Goal: Task Accomplishment & Management: Manage account settings

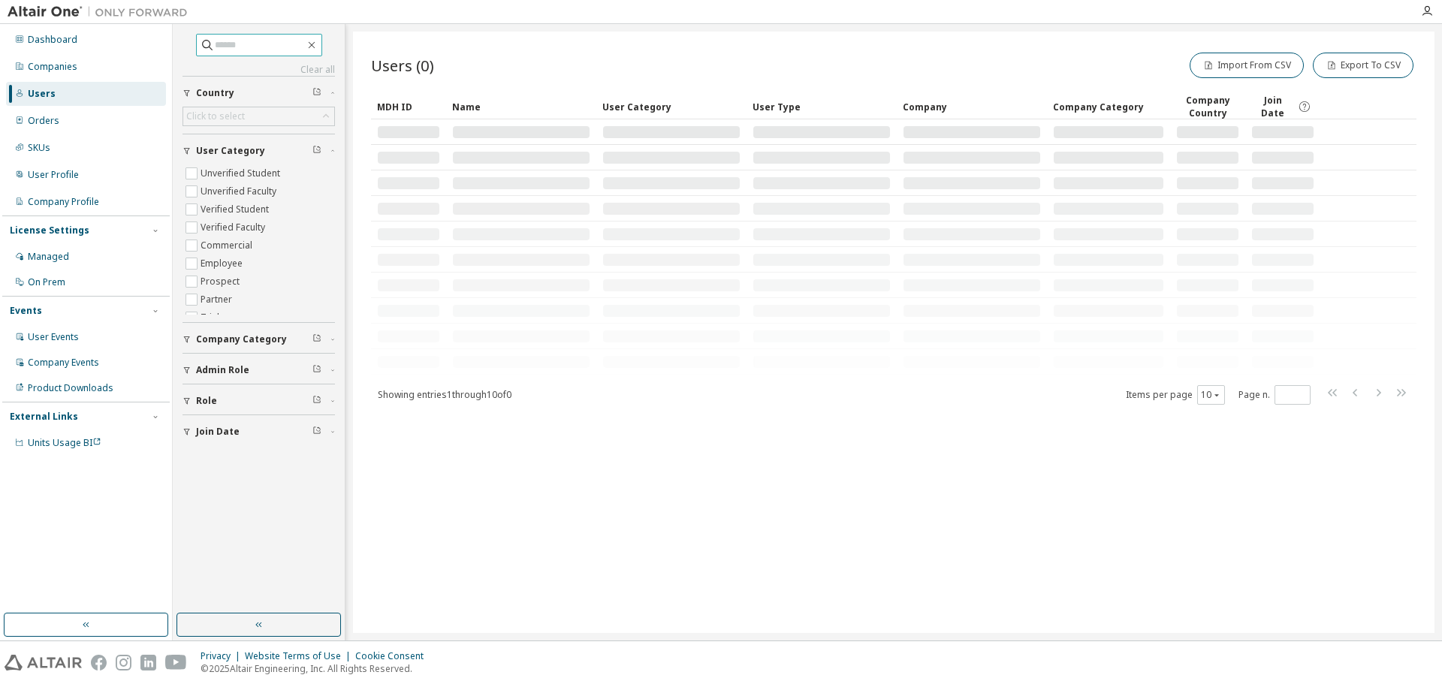
click at [246, 50] on input "text" at bounding box center [260, 45] width 90 height 15
click at [77, 68] on div "Companies" at bounding box center [86, 67] width 160 height 24
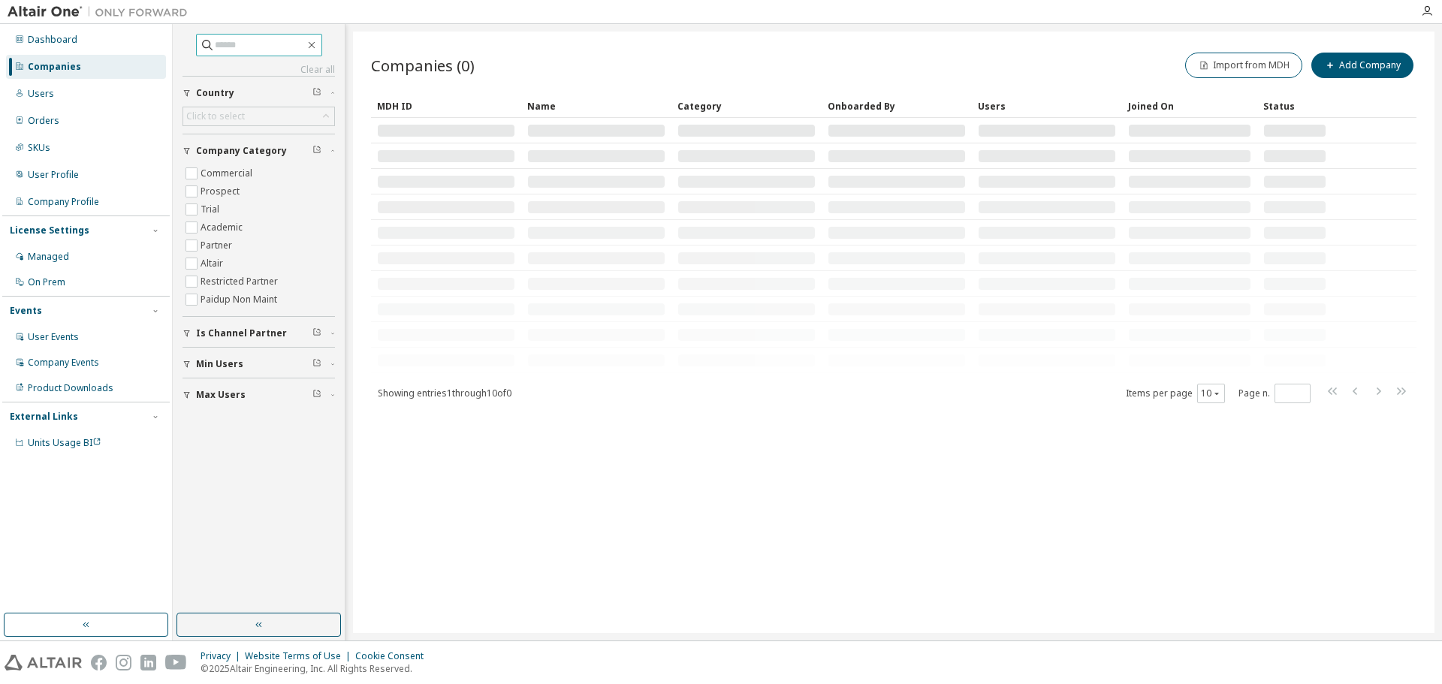
click at [255, 39] on input "text" at bounding box center [260, 45] width 90 height 15
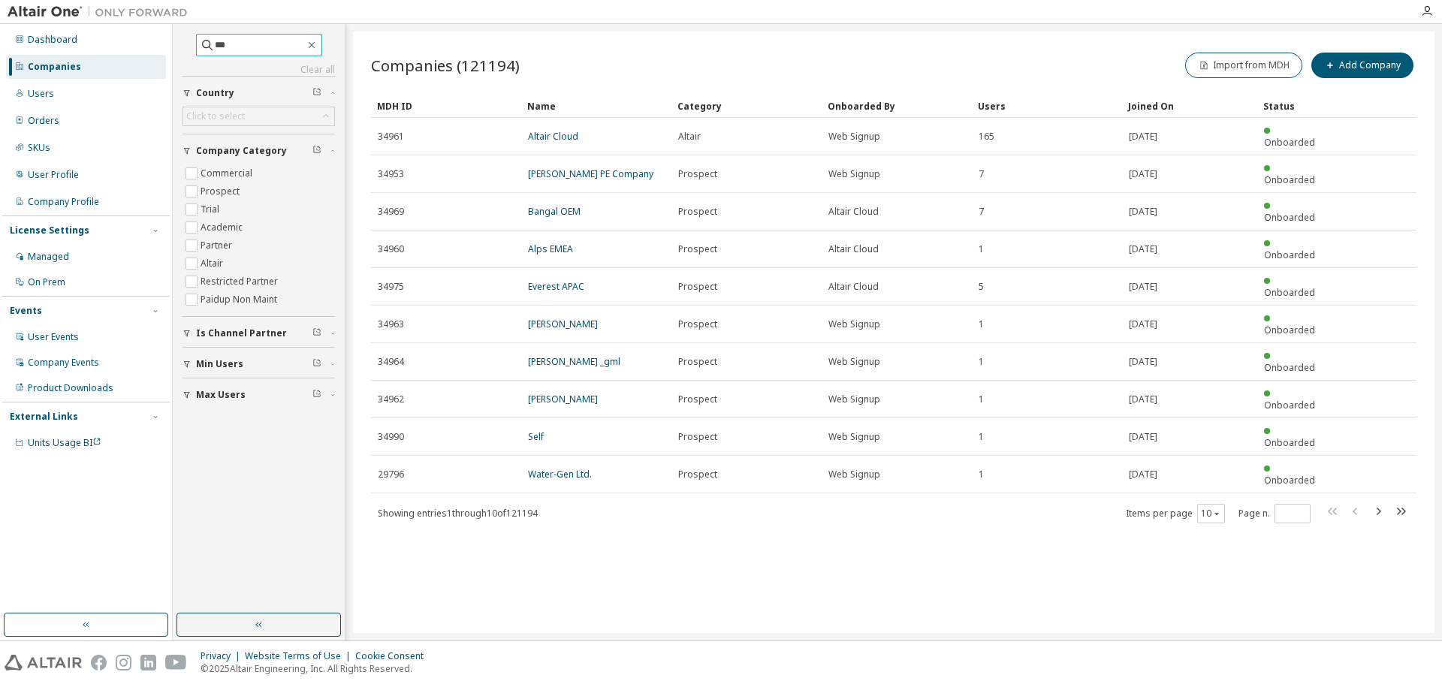
type input "***"
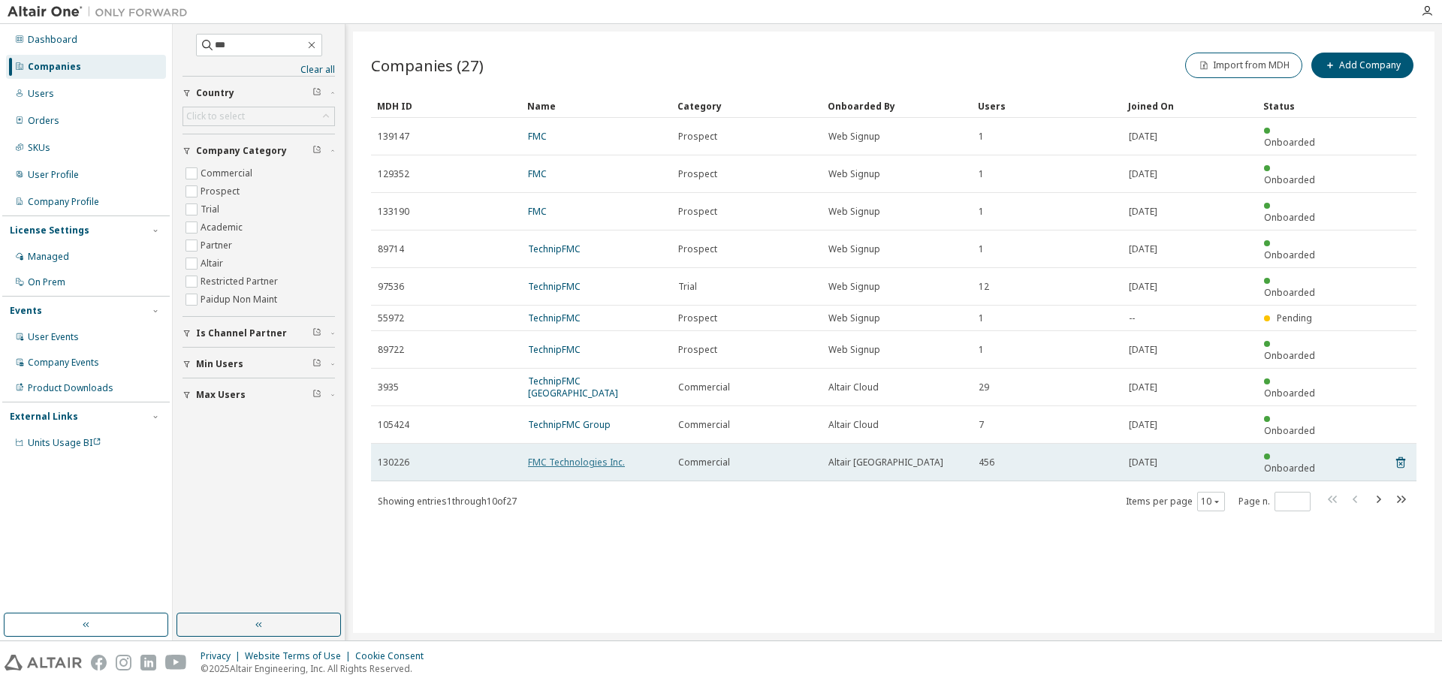
click at [593, 456] on link "FMC Technologies Inc." at bounding box center [576, 462] width 97 height 13
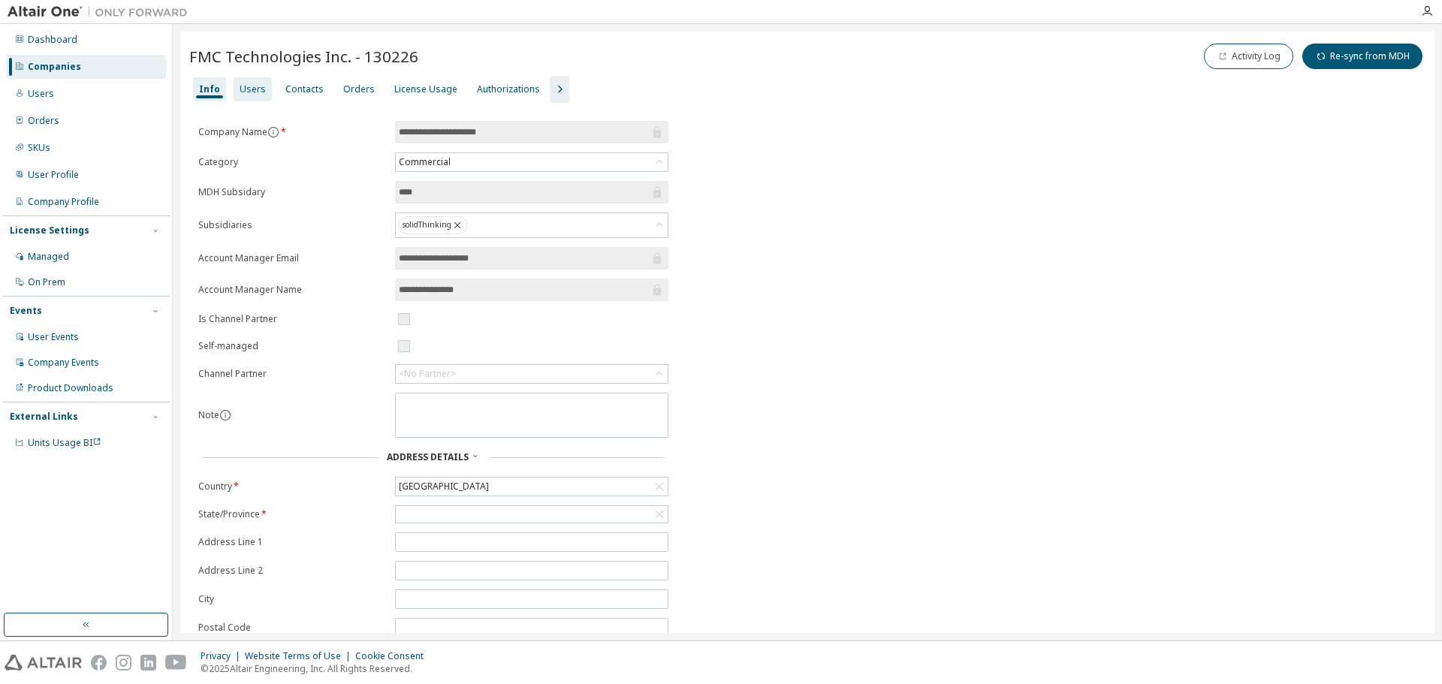
click at [257, 92] on div "Users" at bounding box center [253, 89] width 26 height 12
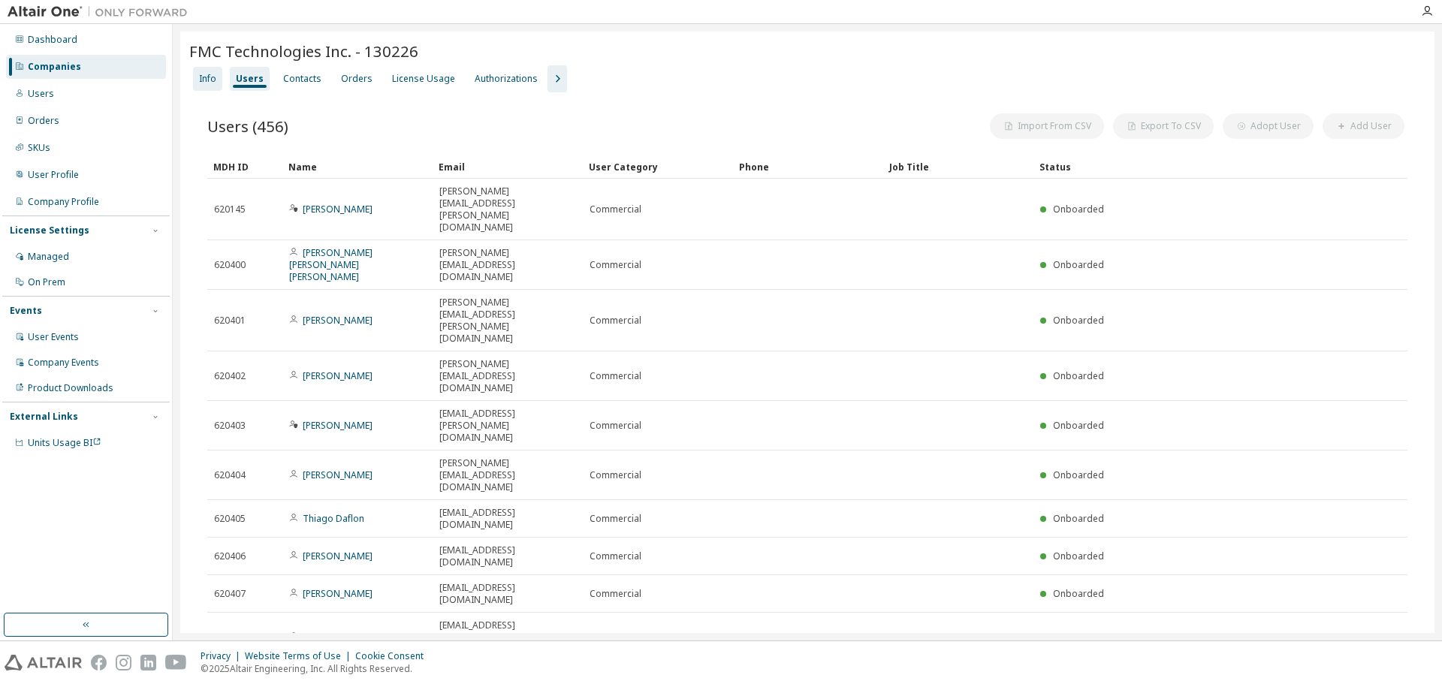
click at [212, 83] on div "Info" at bounding box center [207, 79] width 17 height 12
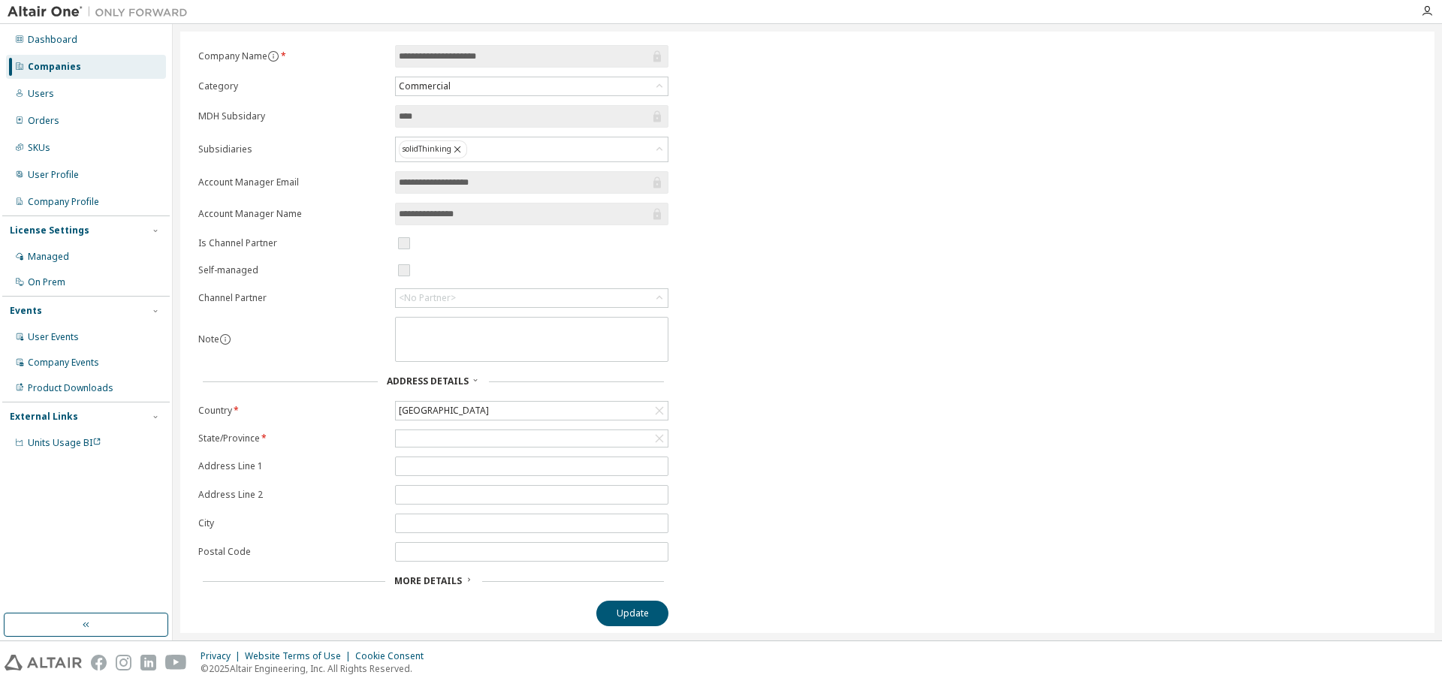
scroll to position [78, 0]
click at [439, 581] on span "More Details" at bounding box center [428, 578] width 68 height 13
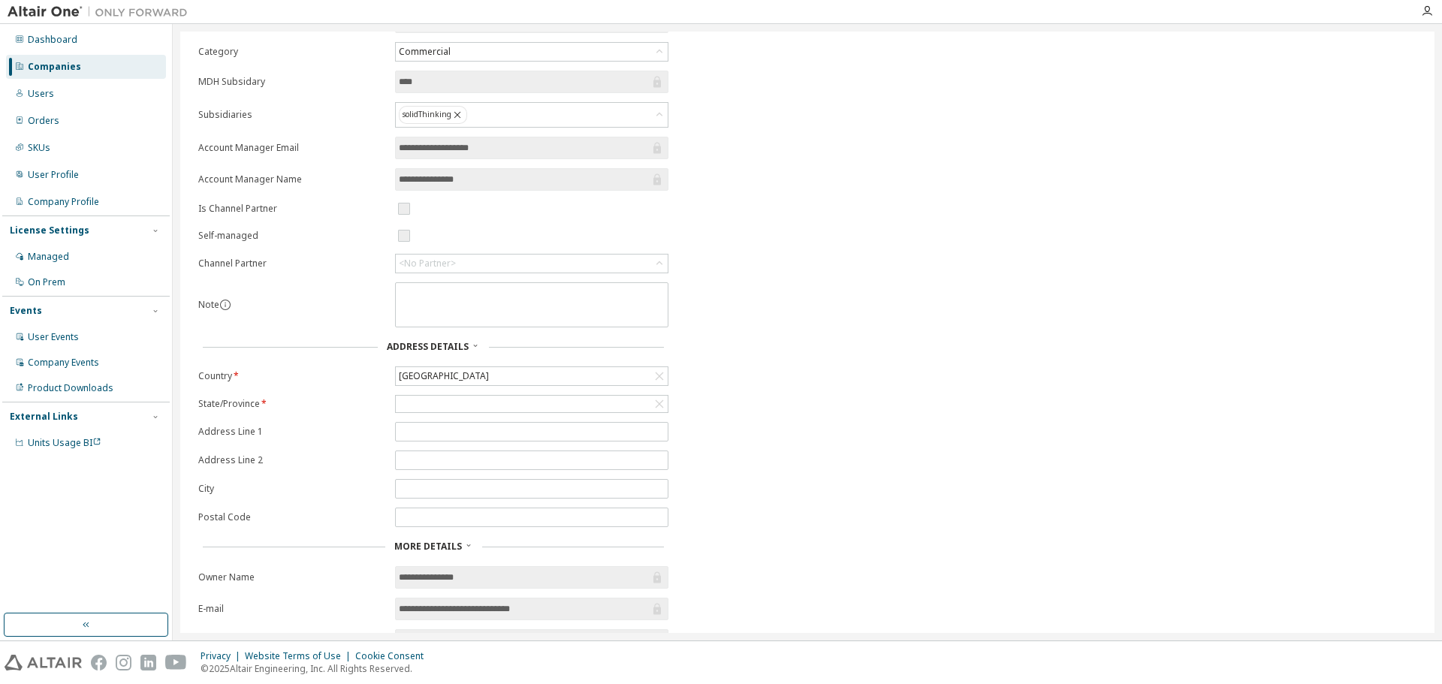
scroll to position [0, 0]
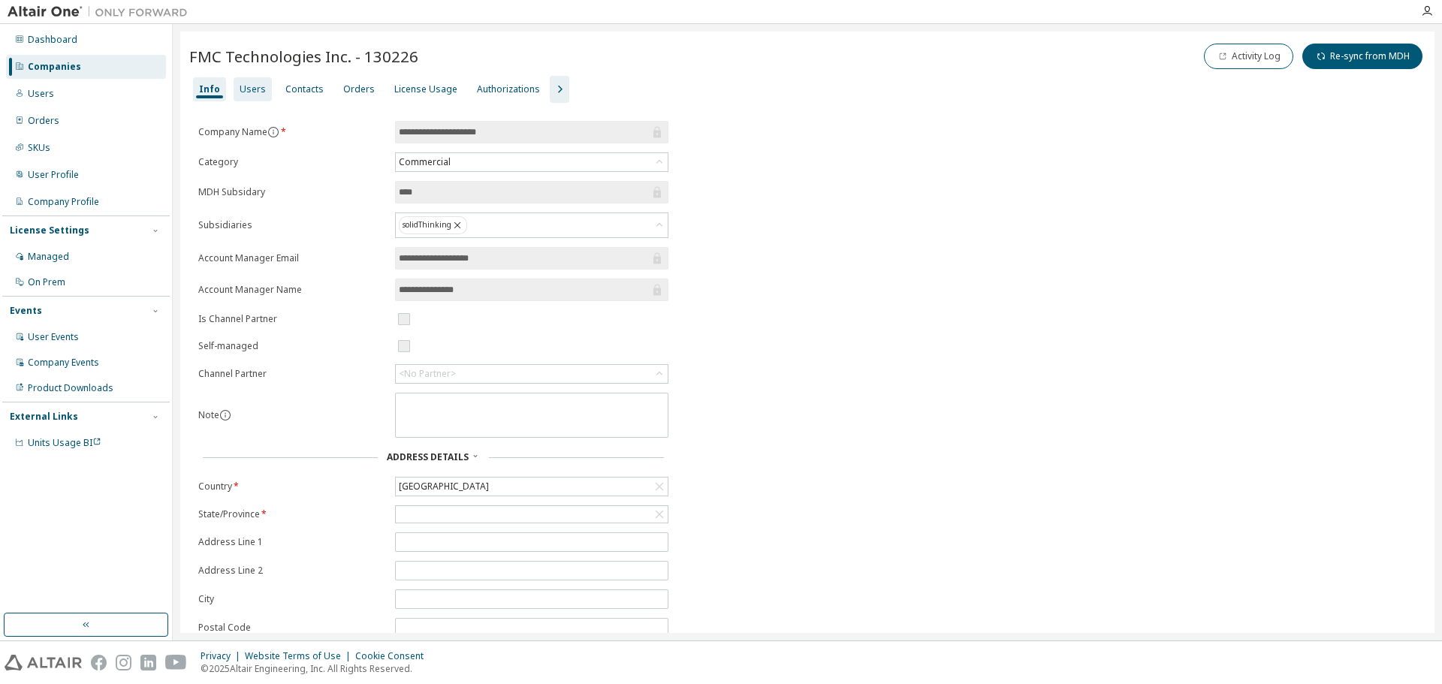
click at [260, 93] on div "Users" at bounding box center [253, 89] width 26 height 12
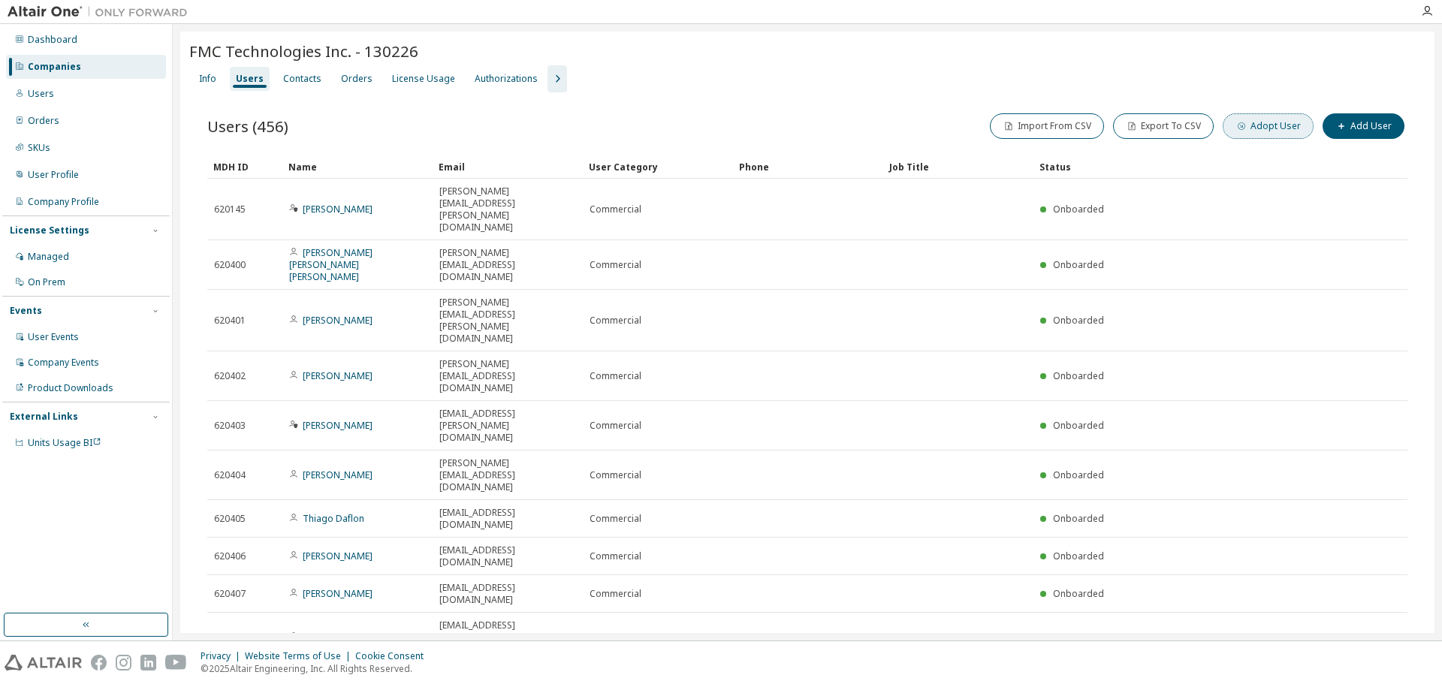
click at [1269, 127] on button "Adopt User" at bounding box center [1268, 126] width 91 height 26
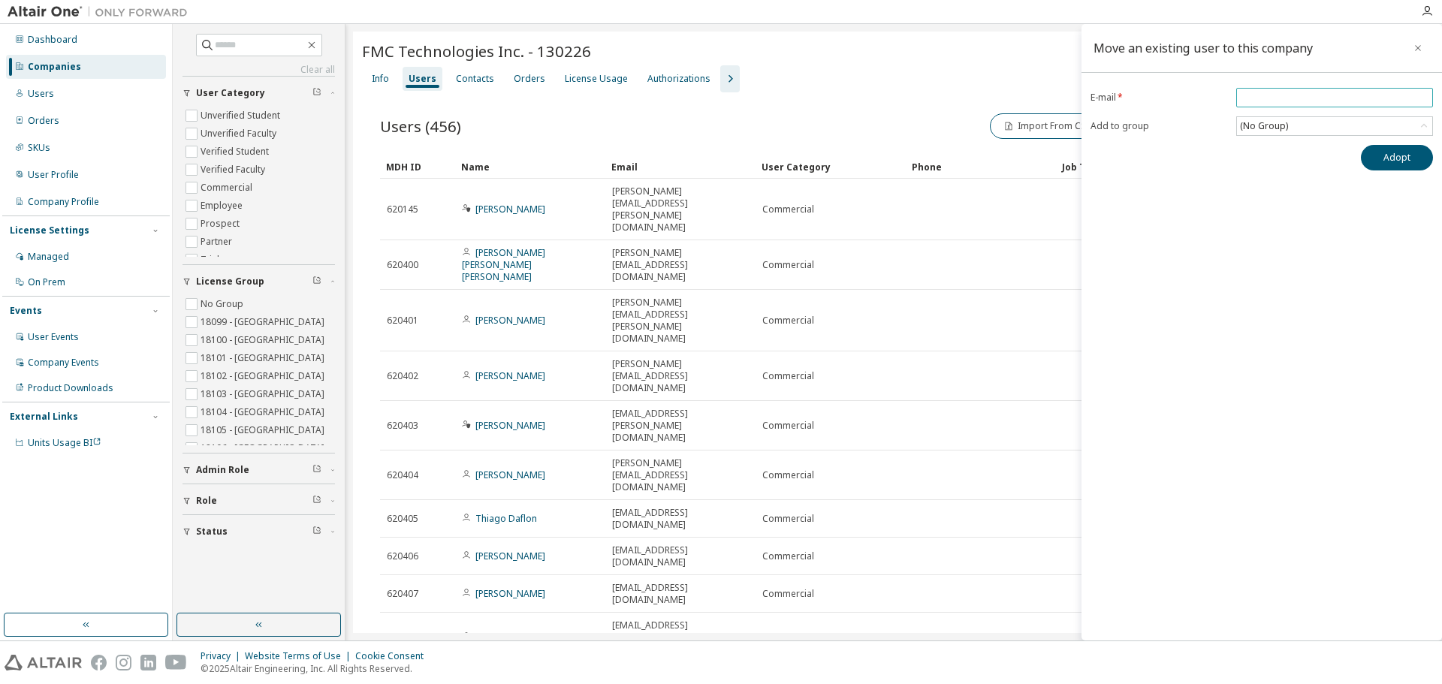
click at [1290, 98] on input "email" at bounding box center [1334, 98] width 189 height 12
paste input "**********"
type input "**********"
click at [1277, 128] on div "(No Group)" at bounding box center [1264, 126] width 53 height 17
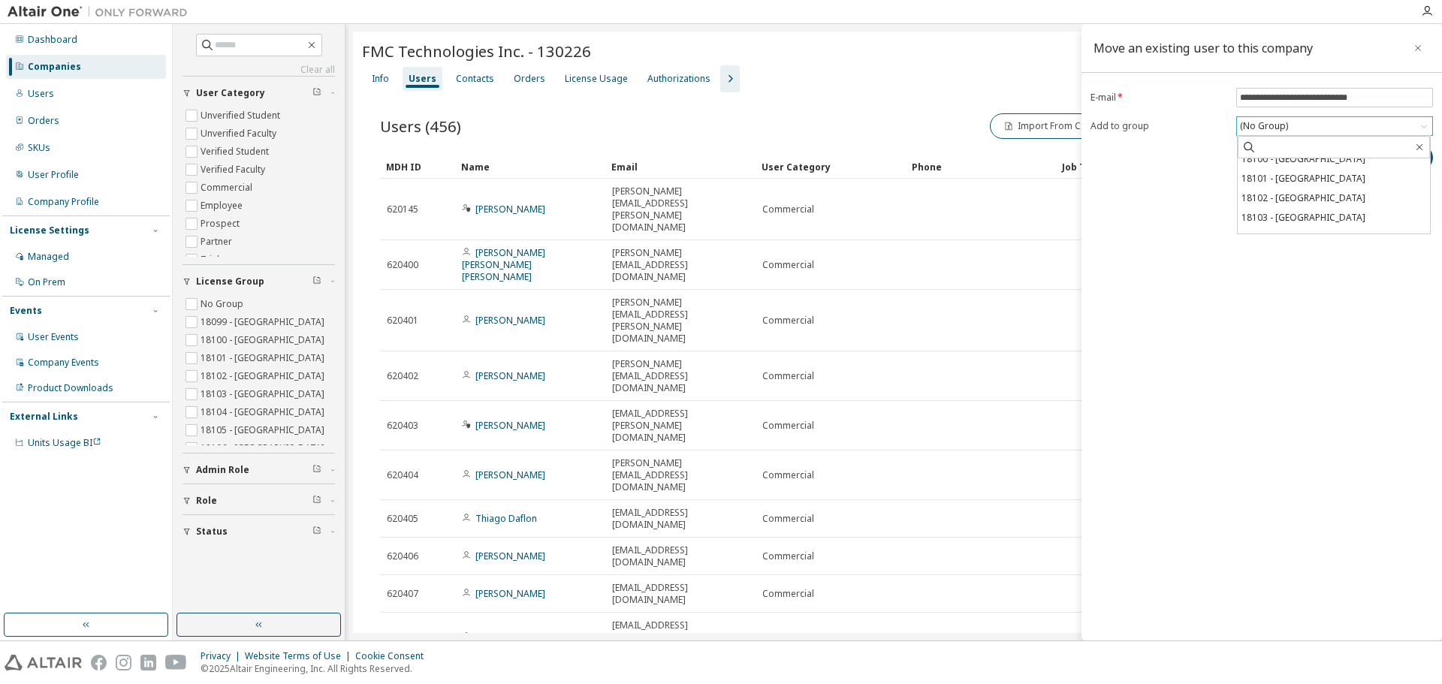
scroll to position [75, 0]
click at [1303, 227] on li "18105 - POLAND" at bounding box center [1334, 230] width 192 height 20
click at [1387, 154] on button "Adopt" at bounding box center [1397, 158] width 72 height 26
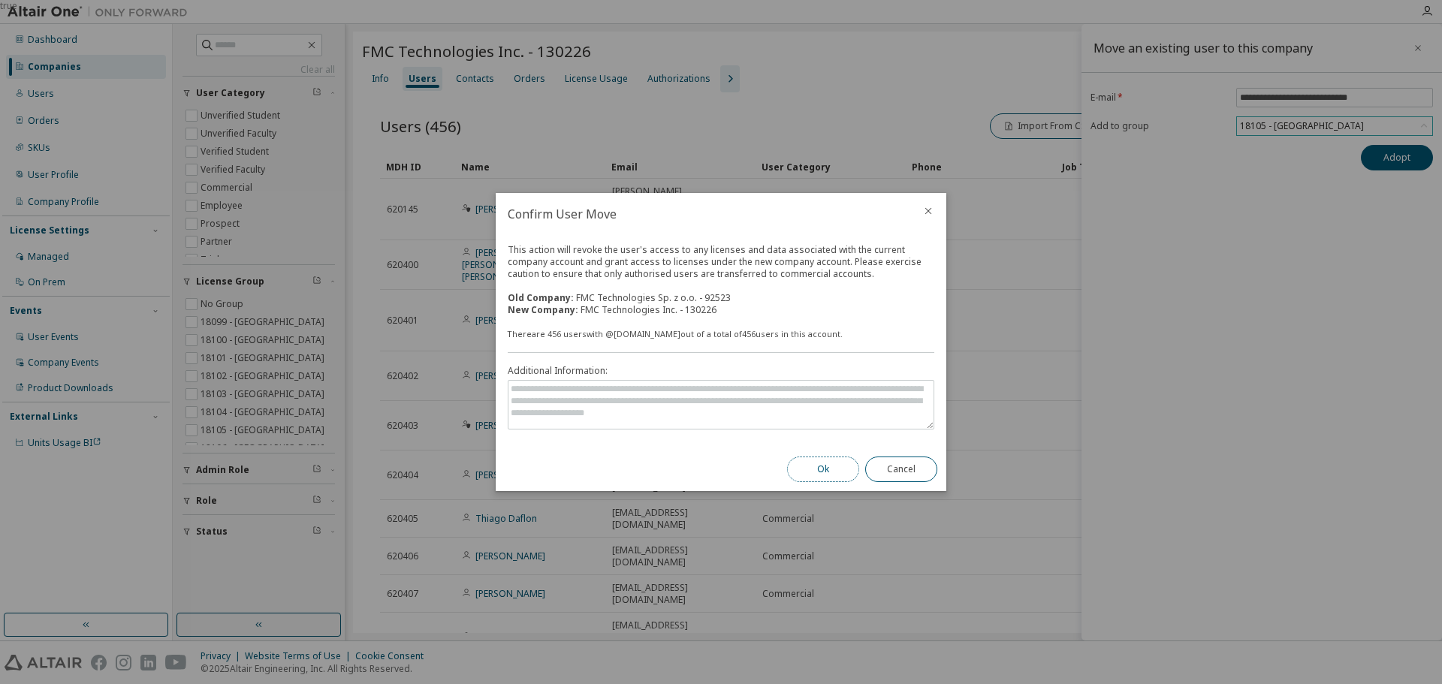
click at [817, 466] on button "Ok" at bounding box center [823, 470] width 72 height 26
